Goal: Check status: Check status

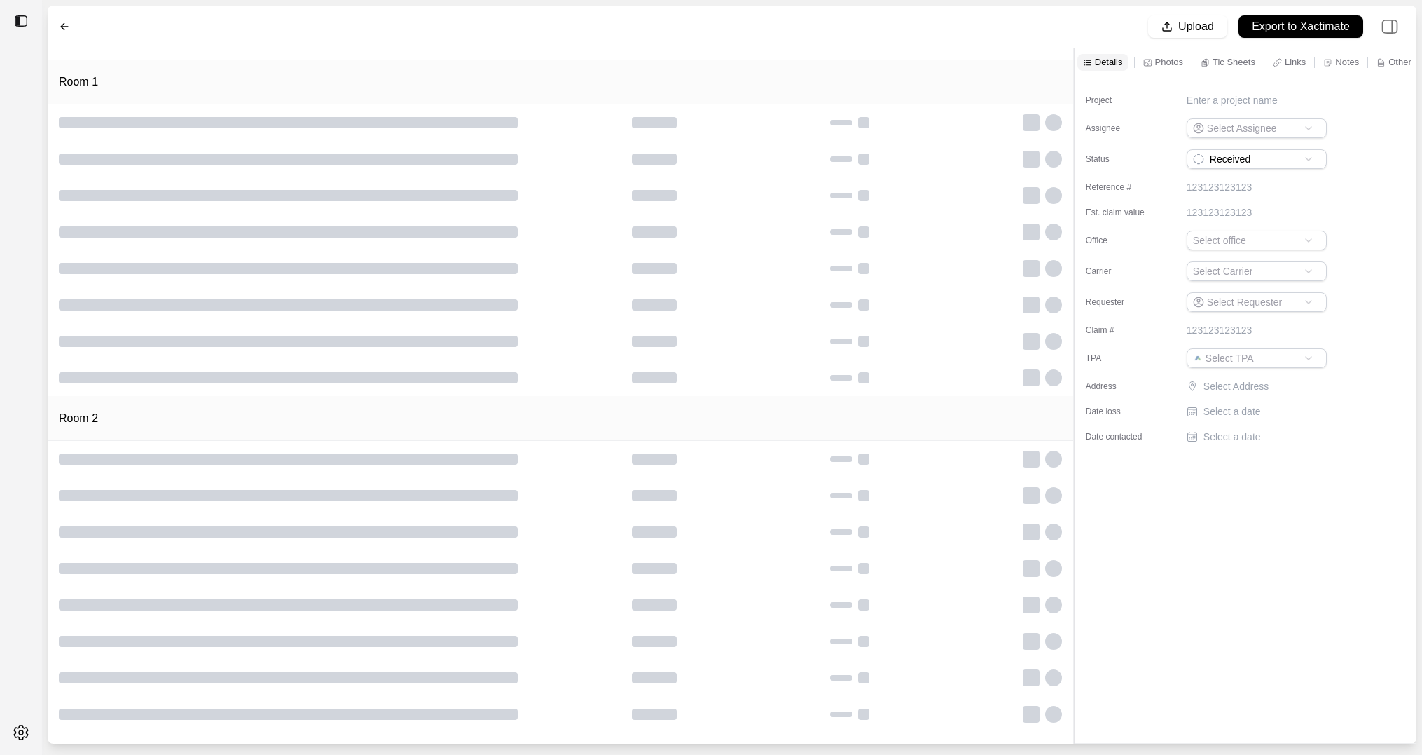
click at [823, 75] on div "Room 1" at bounding box center [561, 82] width 1026 height 45
